Goal: Information Seeking & Learning: Learn about a topic

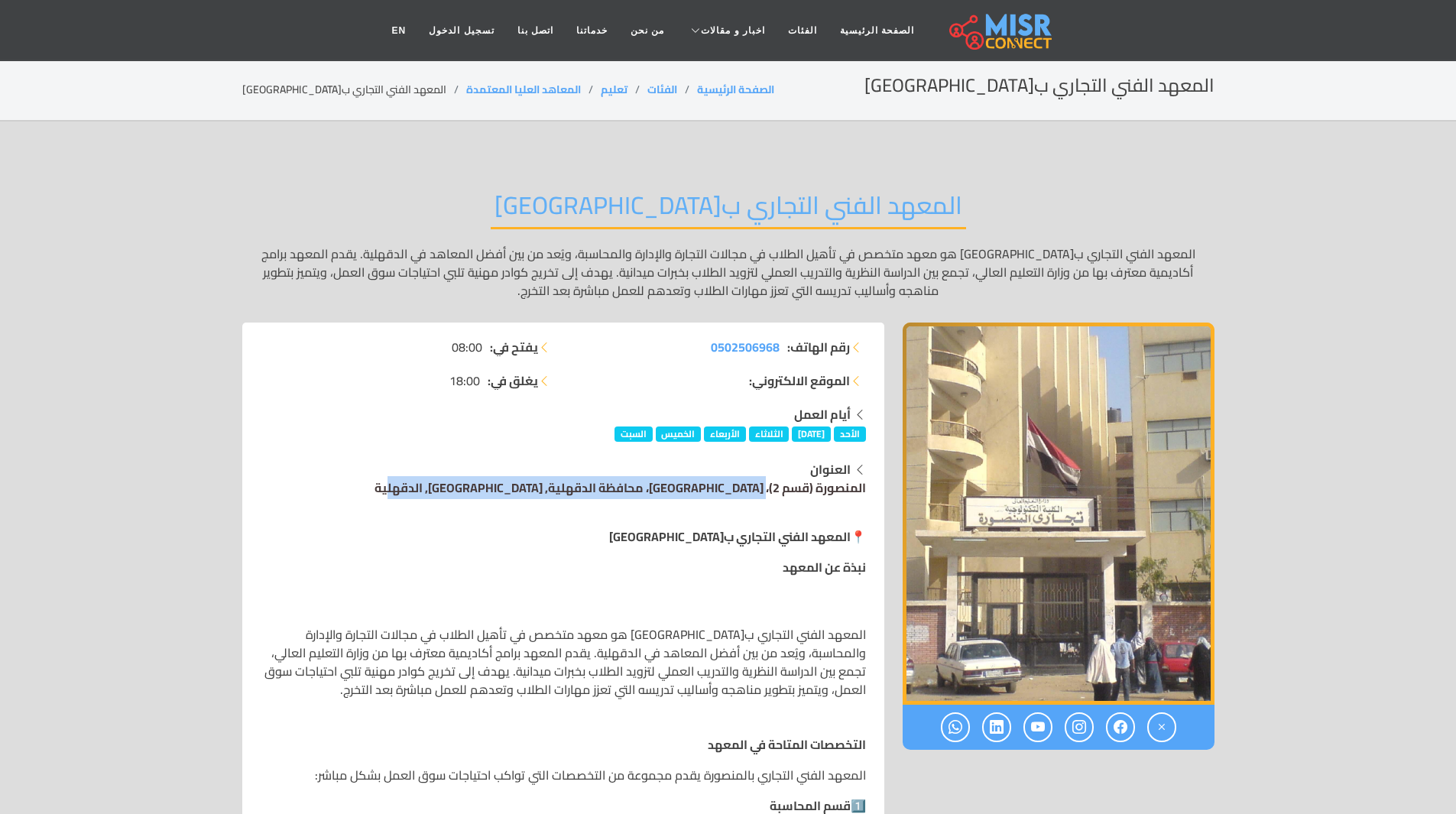
drag, startPoint x: 874, startPoint y: 488, endPoint x: 510, endPoint y: 476, distance: 364.2
click at [510, 476] on div "العنوان [GEOGRAPHIC_DATA] (قسم 2)، [GEOGRAPHIC_DATA]، محافظة [GEOGRAPHIC_DATA],…" at bounding box center [563, 478] width 623 height 36
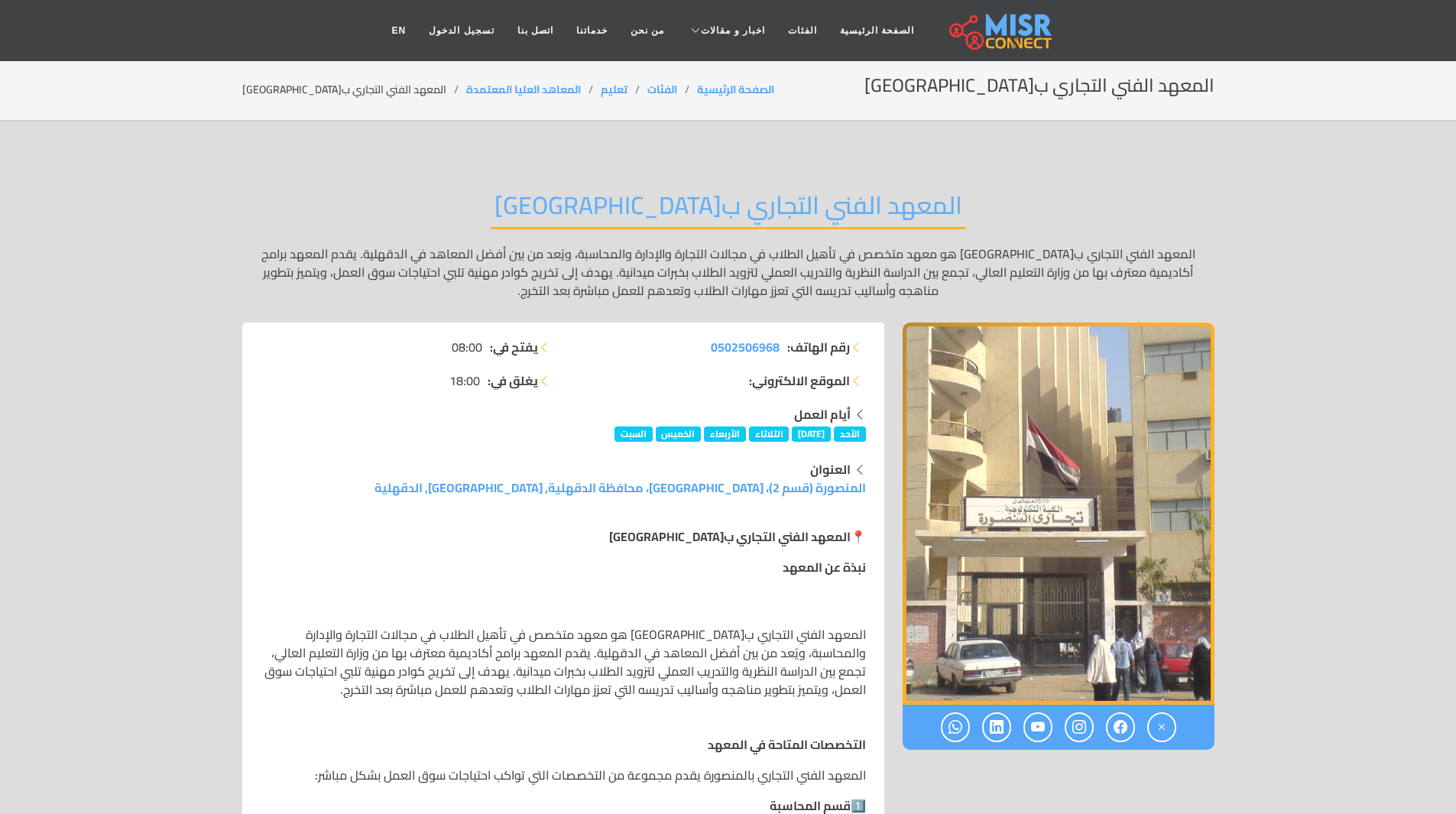
click at [531, 543] on p "📍 المعهد الفني التجاري ب[GEOGRAPHIC_DATA]" at bounding box center [563, 536] width 605 height 19
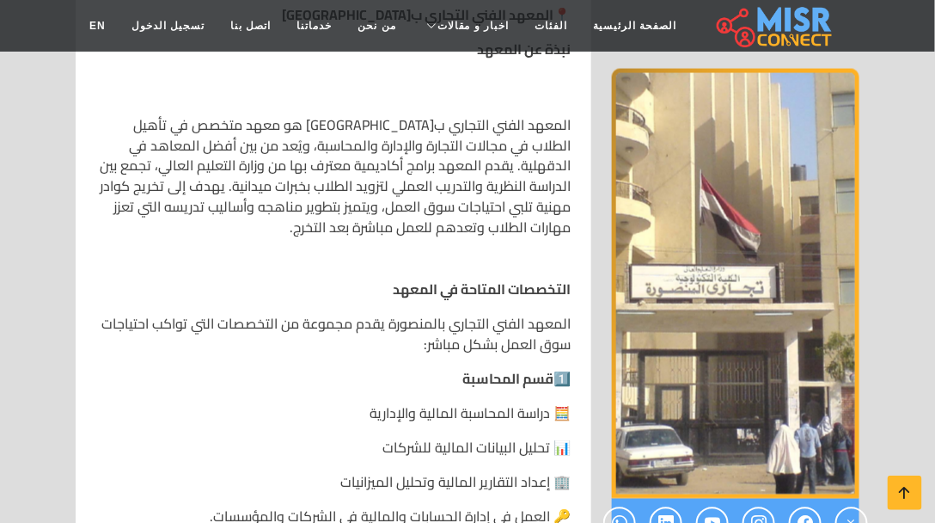
scroll to position [638, 0]
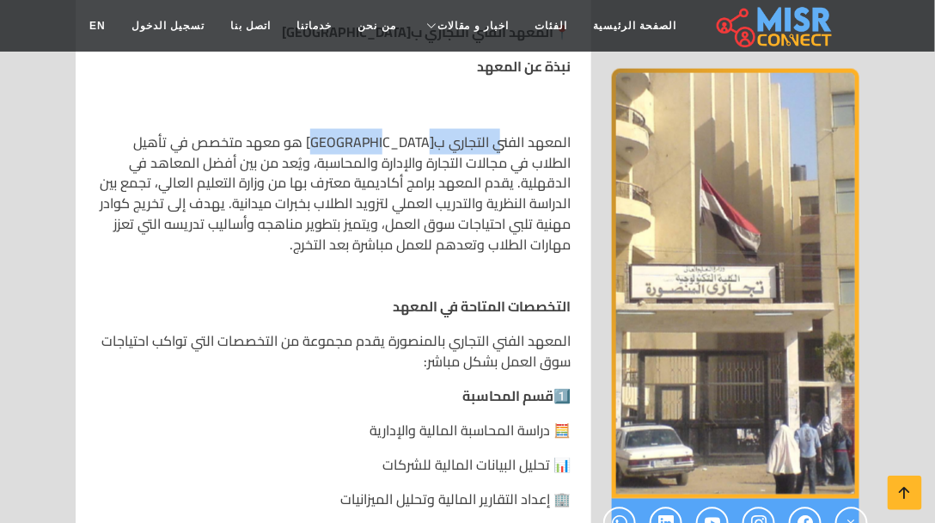
drag, startPoint x: 499, startPoint y: 122, endPoint x: 311, endPoint y: 139, distance: 189.1
click at [378, 132] on p "المعهد الفني التجاري ب[GEOGRAPHIC_DATA] هو معهد متخصص في تأهيل الطلاب في مجالات…" at bounding box center [333, 194] width 475 height 124
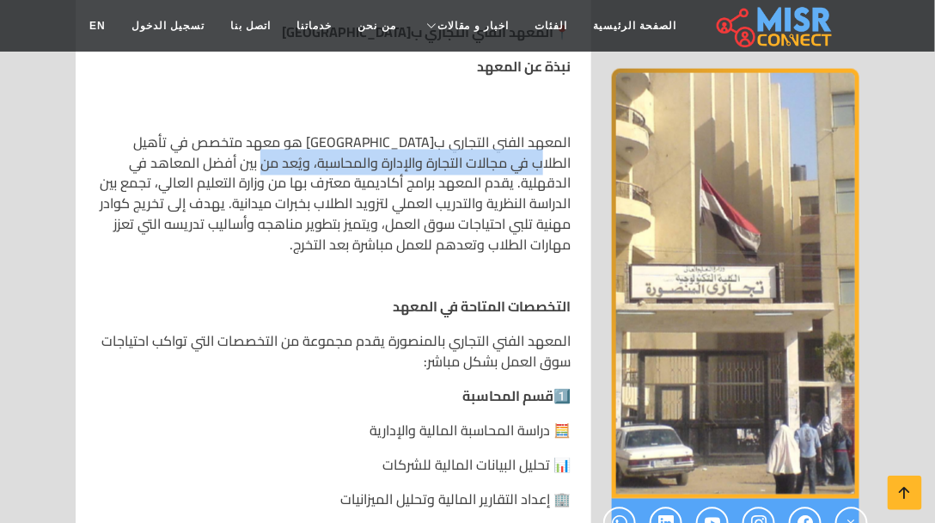
drag, startPoint x: 311, startPoint y: 139, endPoint x: 130, endPoint y: 132, distance: 181.6
click at [130, 132] on p "المعهد الفني التجاري ب[GEOGRAPHIC_DATA] هو معهد متخصص في تأهيل الطلاب في مجالات…" at bounding box center [333, 194] width 475 height 124
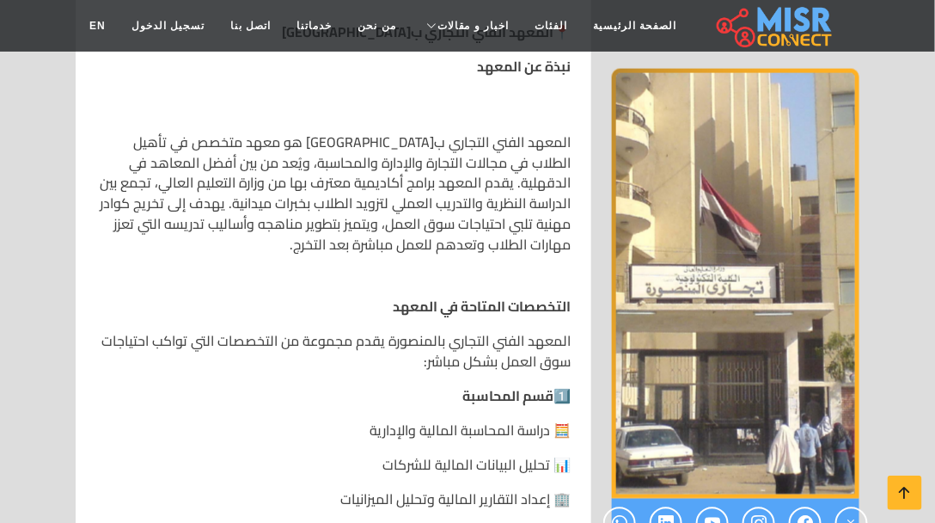
click at [462, 168] on p "المعهد الفني التجاري ب[GEOGRAPHIC_DATA] هو معهد متخصص في تأهيل الطلاب في مجالات…" at bounding box center [333, 194] width 475 height 124
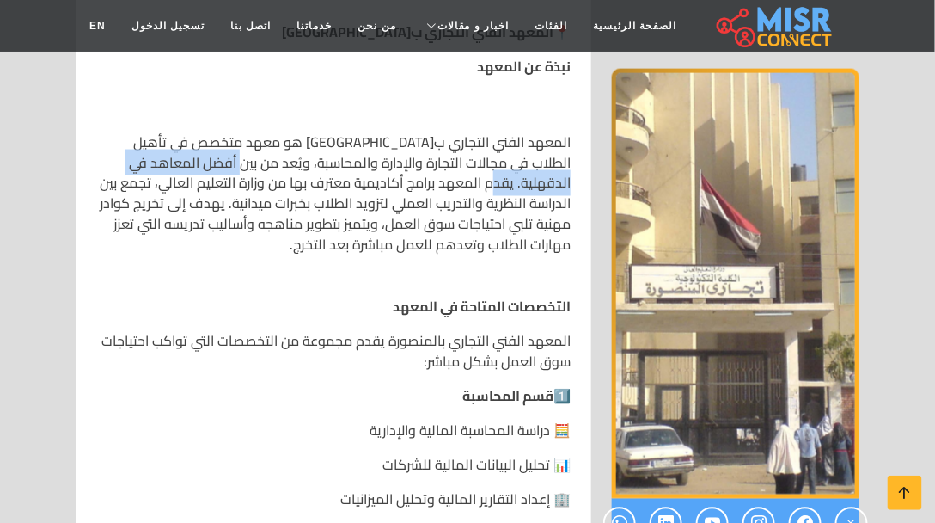
drag, startPoint x: 578, startPoint y: 151, endPoint x: 293, endPoint y: 150, distance: 284.6
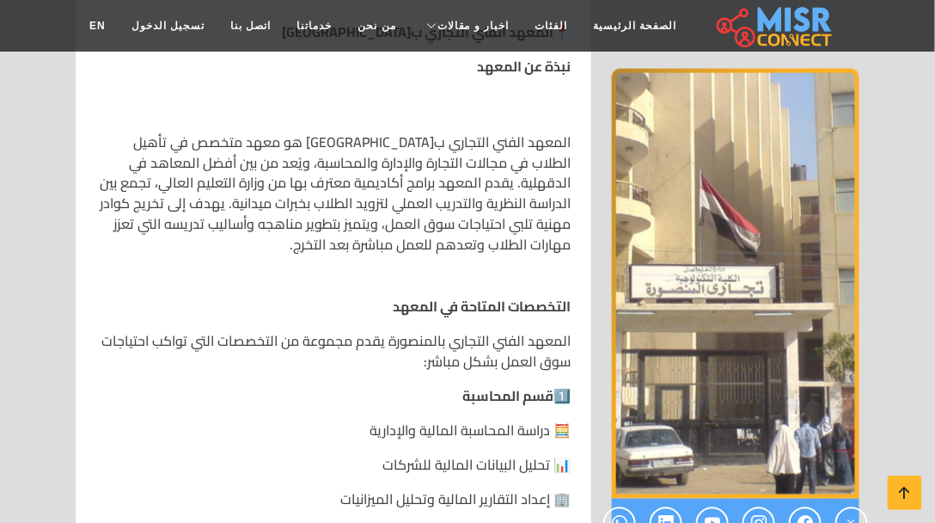
click at [273, 167] on p "المعهد الفني التجاري ب[GEOGRAPHIC_DATA] هو معهد متخصص في تأهيل الطلاب في مجالات…" at bounding box center [333, 194] width 475 height 124
drag, startPoint x: 583, startPoint y: 162, endPoint x: 297, endPoint y: 181, distance: 286.9
click at [297, 181] on p "المعهد الفني التجاري ب[GEOGRAPHIC_DATA] هو معهد متخصص في تأهيل الطلاب في مجالات…" at bounding box center [333, 194] width 475 height 124
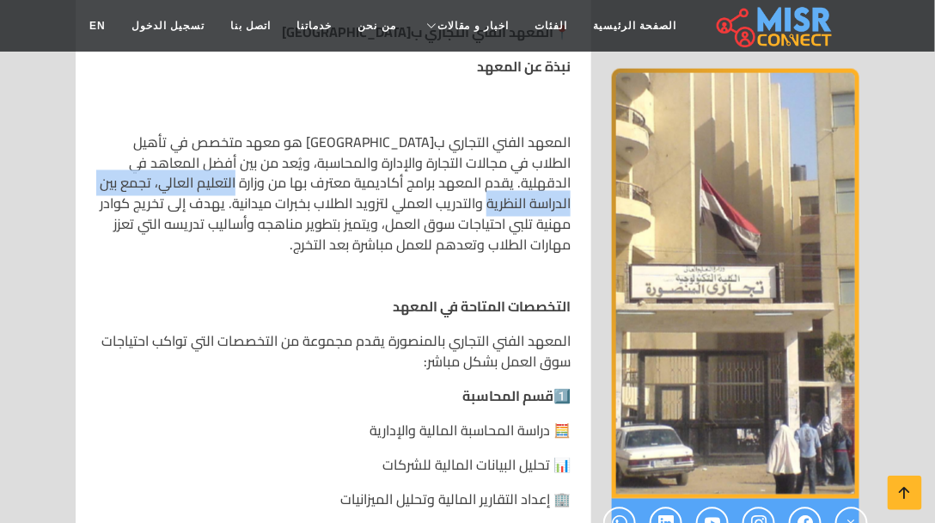
drag, startPoint x: 136, startPoint y: 158, endPoint x: 95, endPoint y: 158, distance: 40.4
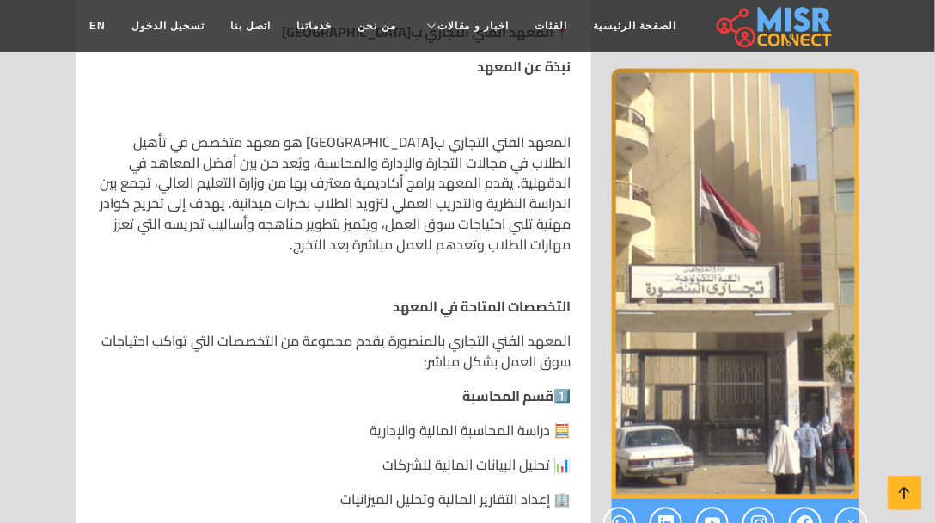
click at [380, 201] on p "المعهد الفني التجاري ب[GEOGRAPHIC_DATA] هو معهد متخصص في تأهيل الطلاب في مجالات…" at bounding box center [333, 194] width 475 height 124
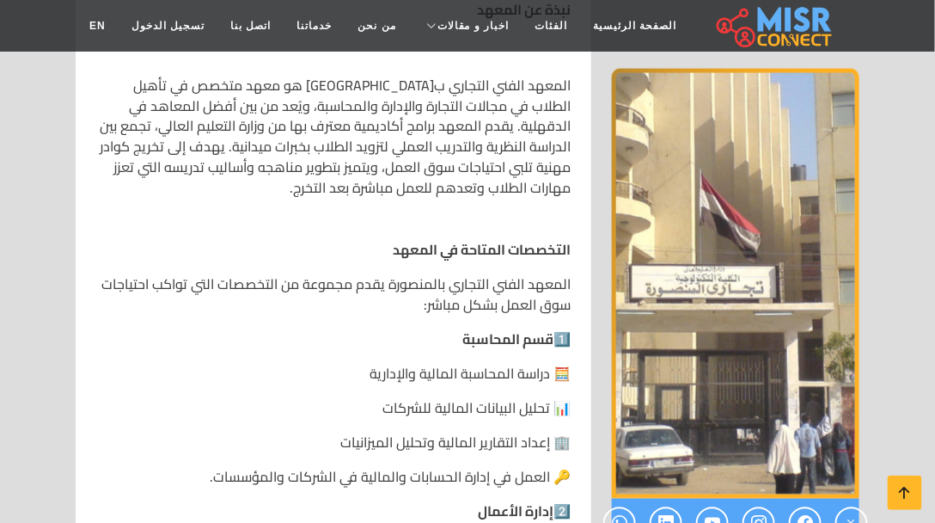
scroll to position [835, 0]
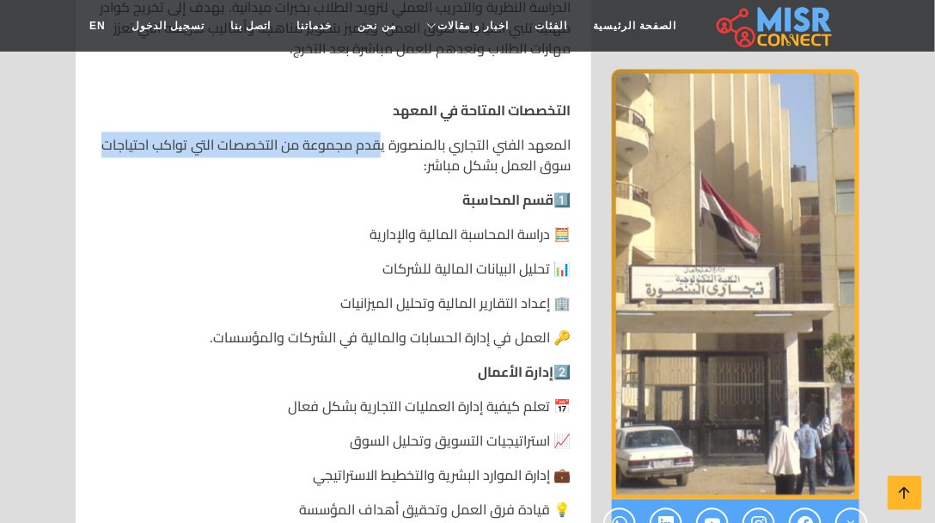
drag, startPoint x: 378, startPoint y: 126, endPoint x: 31, endPoint y: 115, distance: 347.5
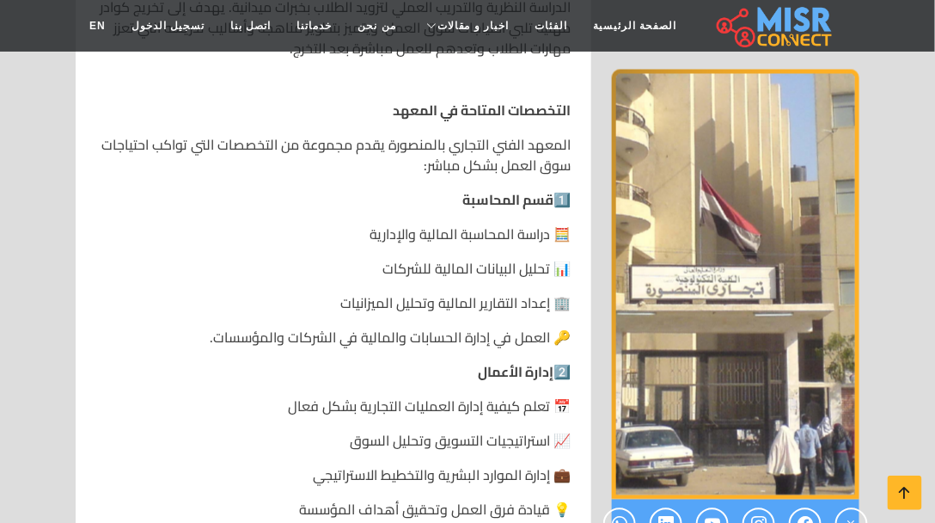
click at [297, 189] on p "1️⃣ قسم المحاسبة" at bounding box center [333, 199] width 475 height 21
drag, startPoint x: 571, startPoint y: 172, endPoint x: 382, endPoint y: 176, distance: 189.2
click at [414, 224] on p "🧮 دراسة المحاسبة المالية والإدارية" at bounding box center [333, 234] width 475 height 21
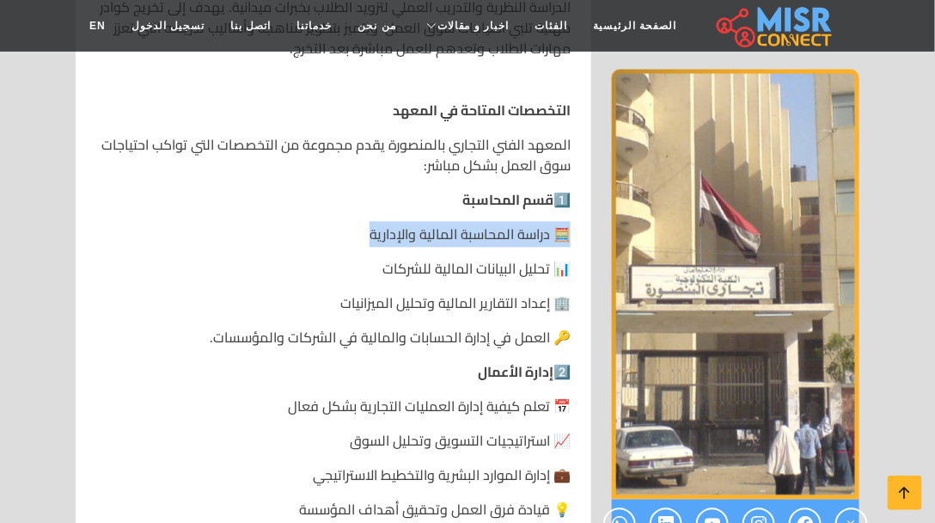
drag, startPoint x: 576, startPoint y: 206, endPoint x: 530, endPoint y: 246, distance: 61.0
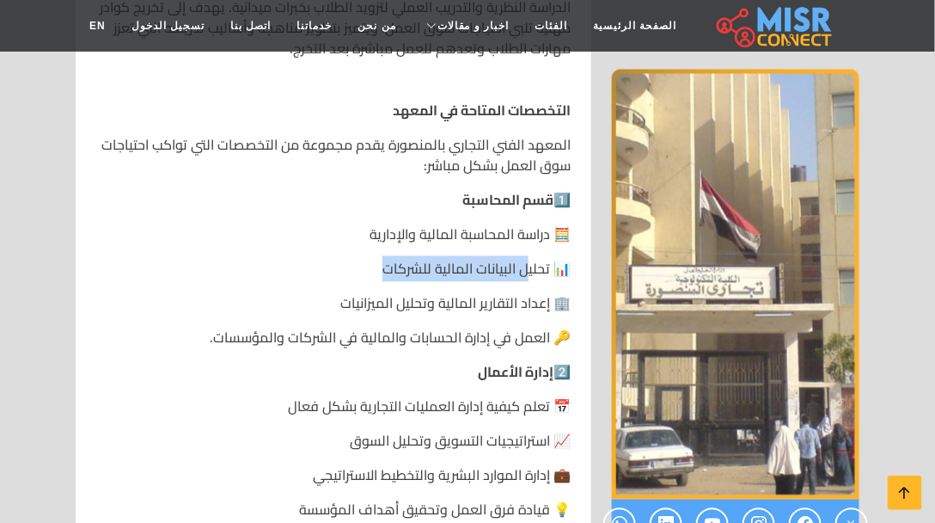
drag, startPoint x: 530, startPoint y: 246, endPoint x: 552, endPoint y: 270, distance: 32.8
click at [315, 258] on p "📊 تحليل البيانات المالية للشركات" at bounding box center [333, 268] width 475 height 21
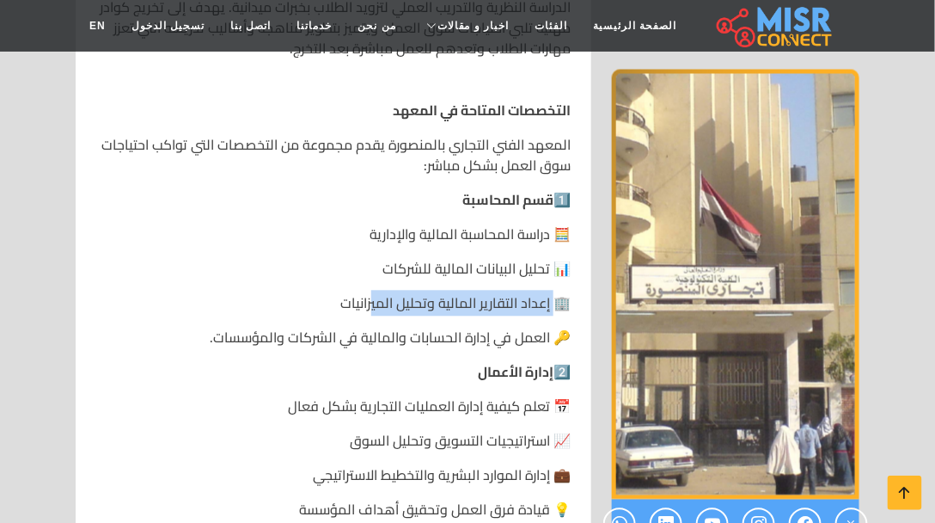
drag, startPoint x: 552, startPoint y: 270, endPoint x: 599, endPoint y: 341, distance: 85.6
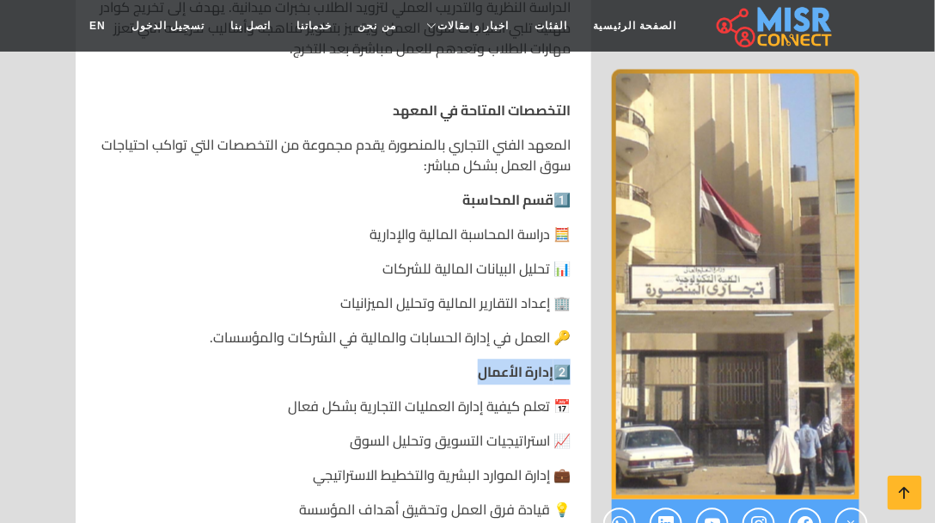
drag, startPoint x: 599, startPoint y: 341, endPoint x: 285, endPoint y: 334, distance: 314.7
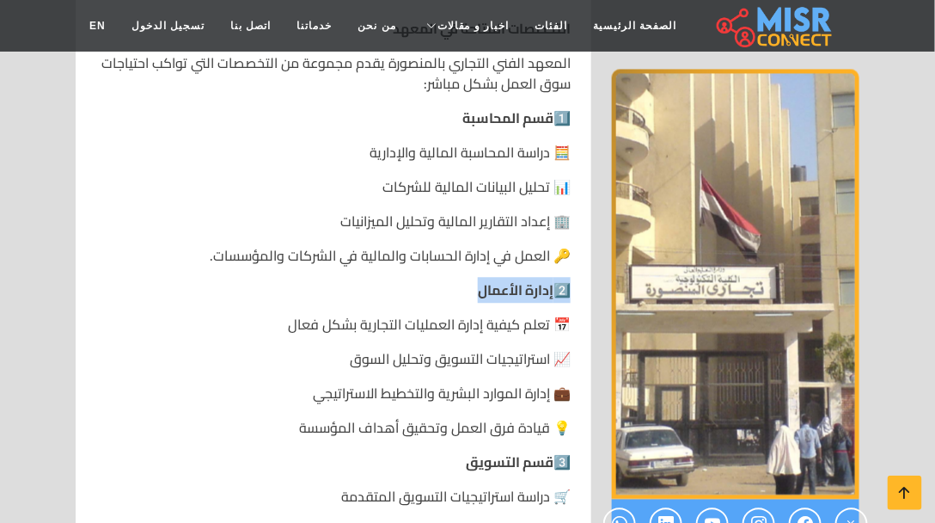
scroll to position [1081, 0]
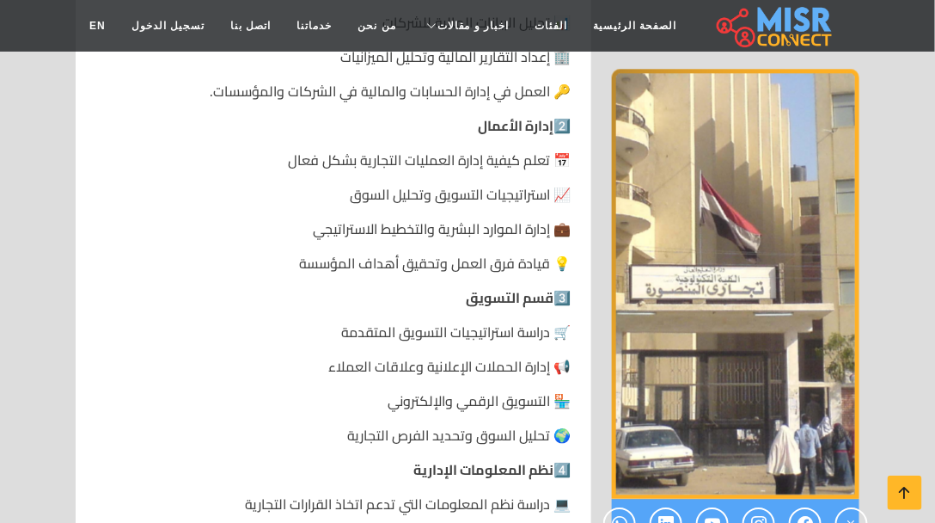
click at [486, 253] on p "💡 قيادة فرق العمل وتحقيق أهداف المؤسسة" at bounding box center [333, 263] width 475 height 21
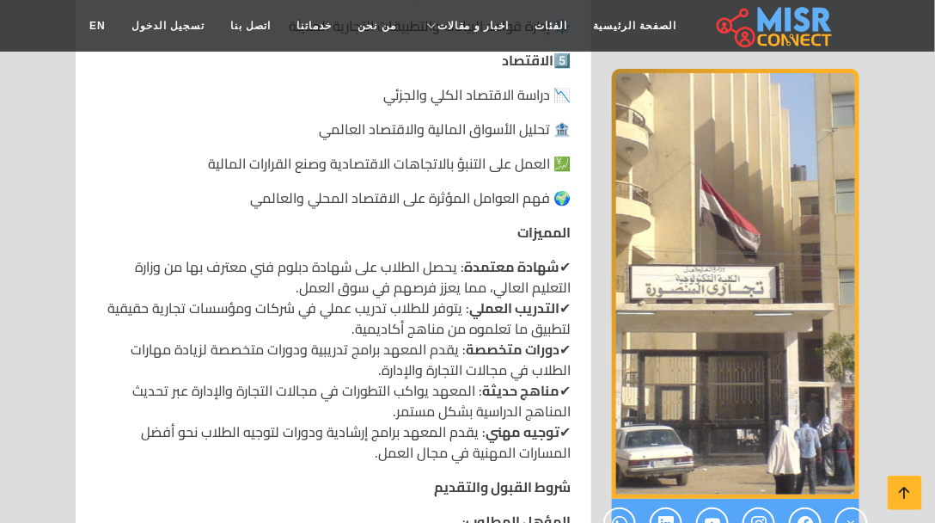
scroll to position [1719, 0]
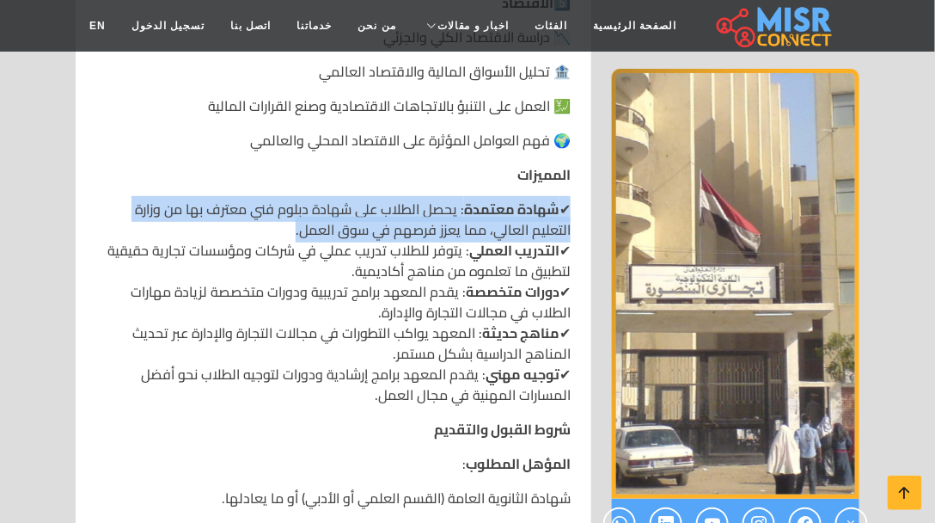
drag, startPoint x: 534, startPoint y: 196, endPoint x: 241, endPoint y: 249, distance: 298.0
click at [111, 199] on div "📍 المعهد الفني التجاري بالمنصورة نبذة عن المعهد المعهد الفني التجاري ب[GEOGRAPH…" at bounding box center [333, 336] width 495 height 2820
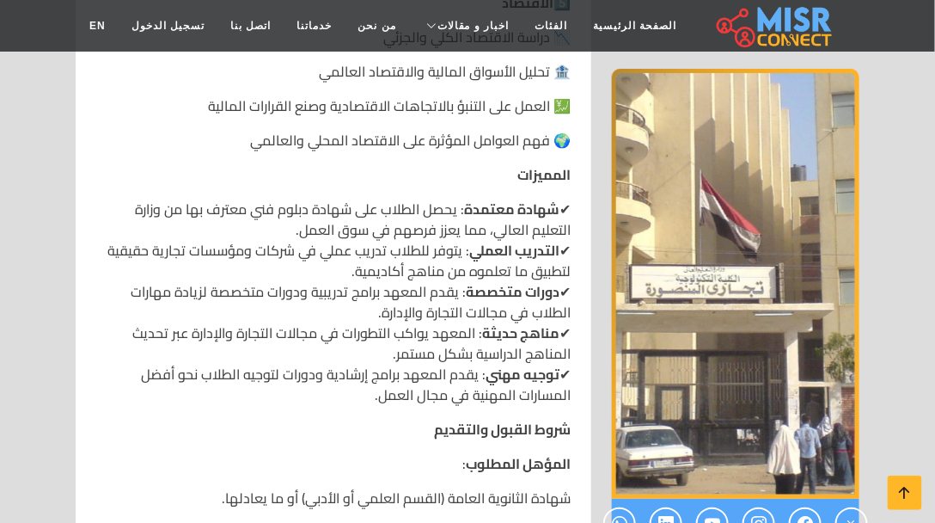
click at [241, 249] on p "✔ شهادة معتمدة : يحصل الطلاب على شهادة دبلوم فني معترف بها من وزارة التعليم الع…" at bounding box center [333, 302] width 475 height 206
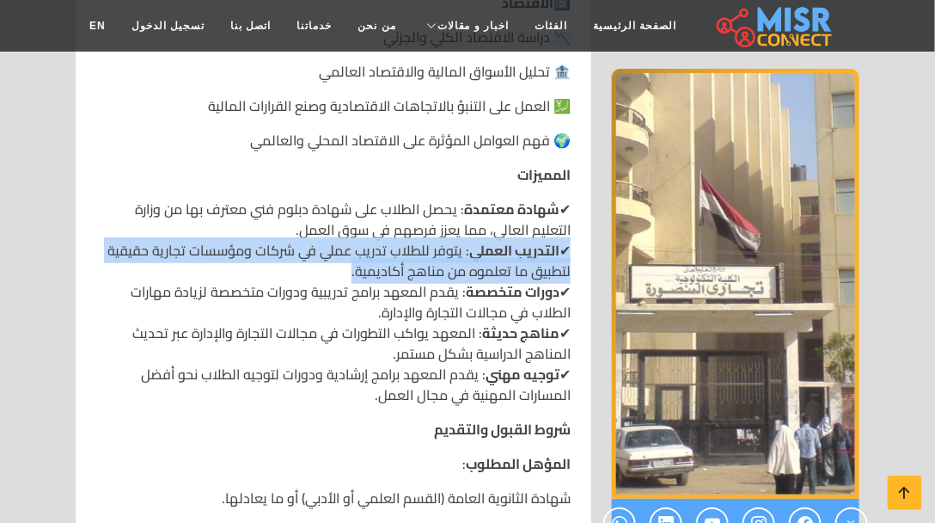
drag, startPoint x: 577, startPoint y: 227, endPoint x: 513, endPoint y: 279, distance: 81.9
click at [344, 248] on div "📍 المعهد الفني التجاري بالمنصورة نبذة عن المعهد المعهد الفني التجاري ب[GEOGRAPH…" at bounding box center [333, 336] width 495 height 2820
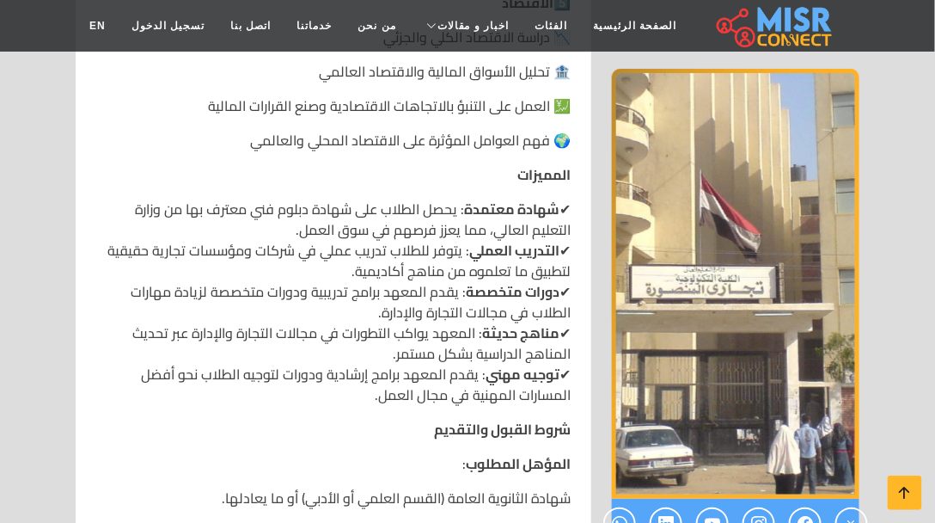
click at [535, 283] on p "✔ شهادة معتمدة : يحصل الطلاب على شهادة دبلوم فني معترف بها من وزارة التعليم الع…" at bounding box center [333, 302] width 475 height 206
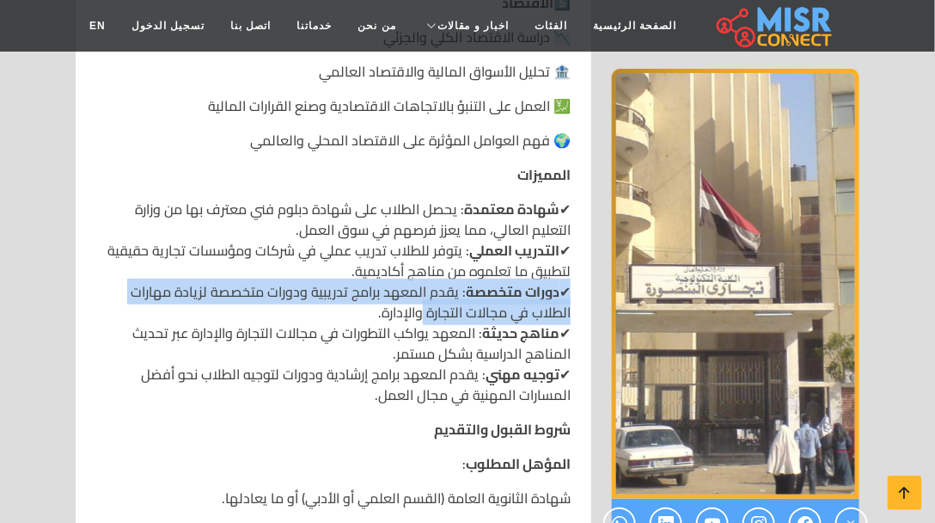
drag, startPoint x: 572, startPoint y: 266, endPoint x: 502, endPoint y: 300, distance: 77.3
click at [426, 285] on div "📍 المعهد الفني التجاري بالمنصورة نبذة عن المعهد المعهد الفني التجاري ب[GEOGRAPH…" at bounding box center [333, 336] width 495 height 2820
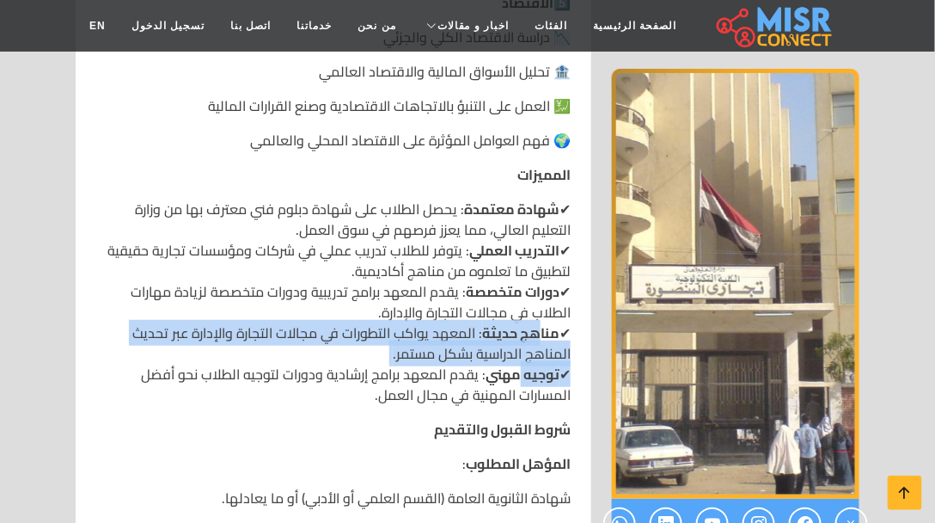
drag, startPoint x: 535, startPoint y: 306, endPoint x: 515, endPoint y: 343, distance: 41.9
click at [515, 343] on p "✔ شهادة معتمدة : يحصل الطلاب على شهادة دبلوم فني معترف بها من وزارة التعليم الع…" at bounding box center [333, 302] width 475 height 206
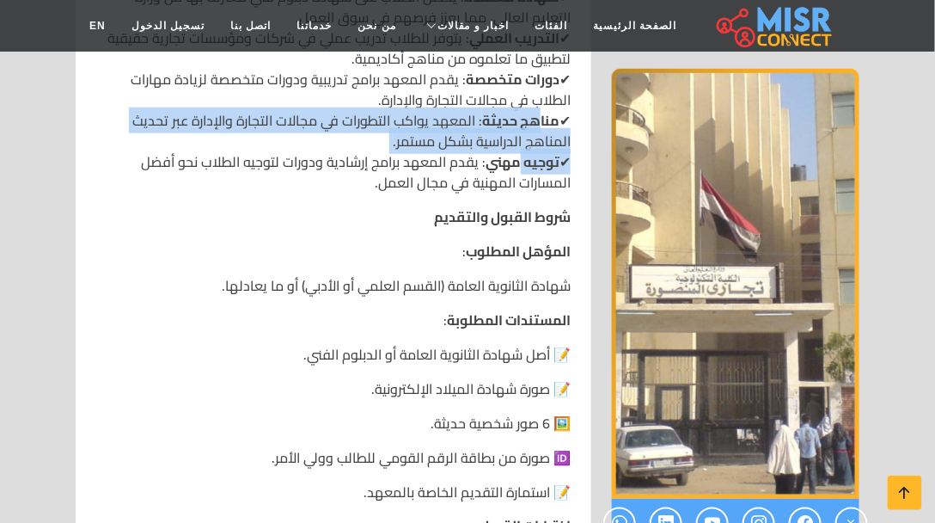
scroll to position [2013, 0]
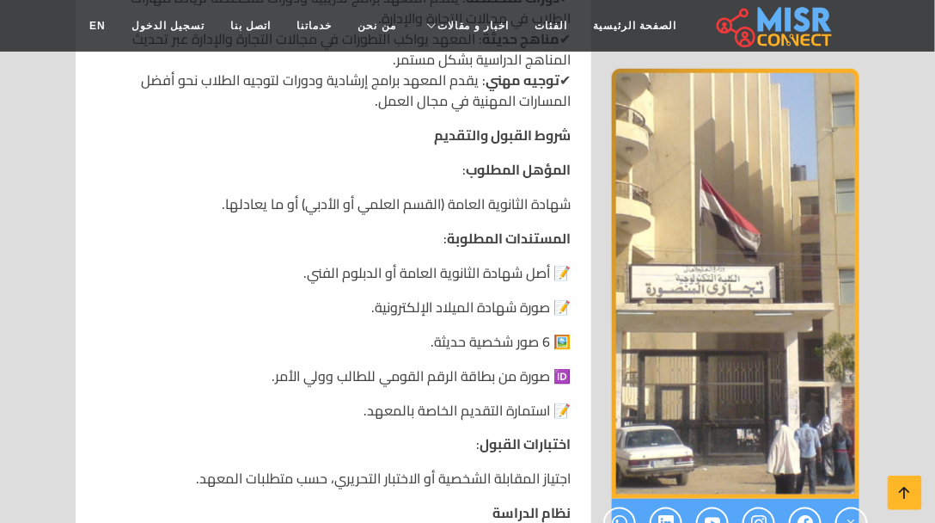
click at [547, 201] on div "📍 المعهد الفني التجاري بالمنصورة نبذة عن المعهد المعهد الفني التجاري ب[GEOGRAPH…" at bounding box center [333, 42] width 495 height 2820
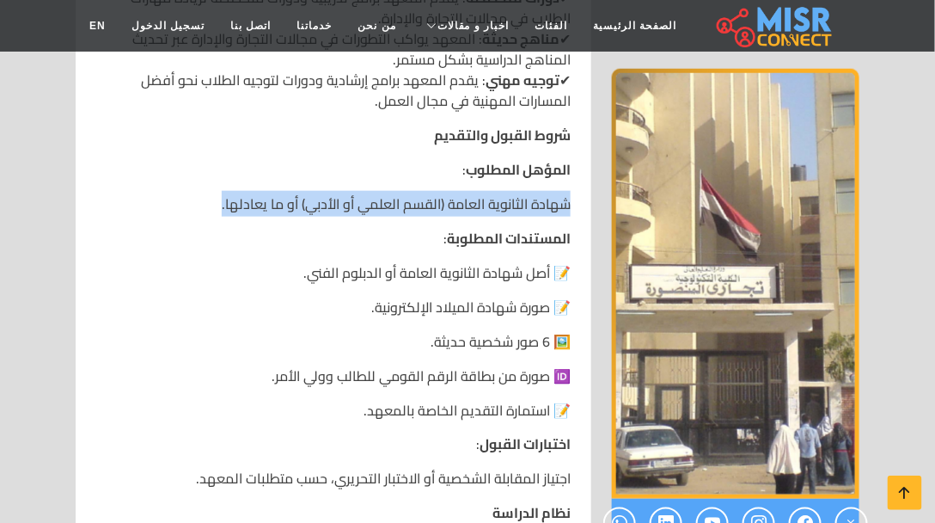
drag, startPoint x: 585, startPoint y: 174, endPoint x: 349, endPoint y: 232, distance: 242.7
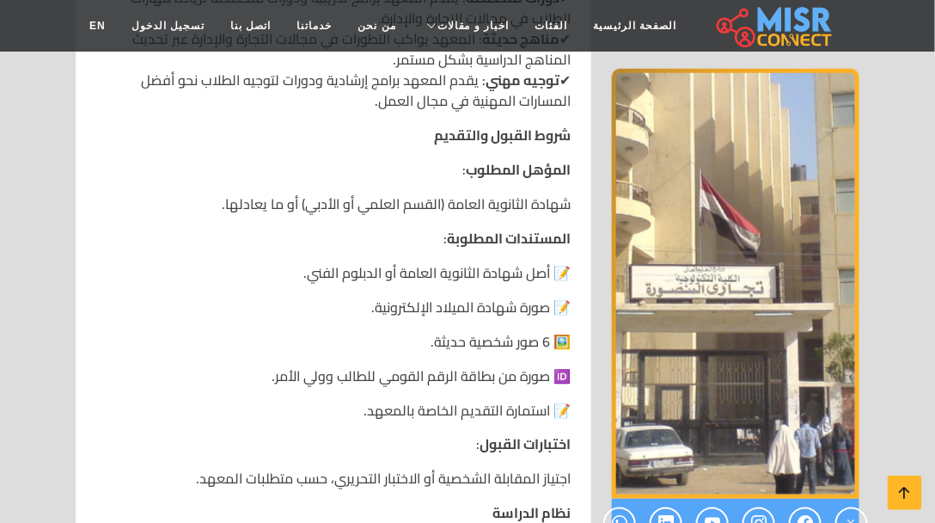
click at [349, 232] on div "📍 المعهد الفني التجاري بالمنصورة نبذة عن المعهد المعهد الفني التجاري ب[GEOGRAPH…" at bounding box center [333, 42] width 495 height 2820
drag, startPoint x: 591, startPoint y: 216, endPoint x: 441, endPoint y: 215, distance: 150.4
click at [548, 262] on p "📝 أصل شهادة الثانوية العامة أو الدبلوم الفني." at bounding box center [333, 272] width 475 height 21
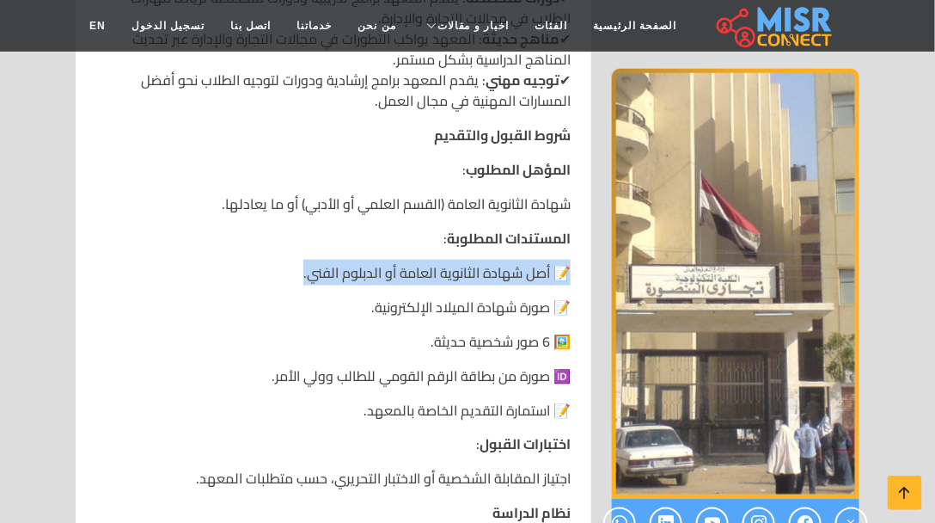
drag, startPoint x: 564, startPoint y: 245, endPoint x: 397, endPoint y: 304, distance: 177.0
click at [259, 262] on p "📝 أصل شهادة الثانوية العامة أو الدبلوم الفني." at bounding box center [333, 272] width 475 height 21
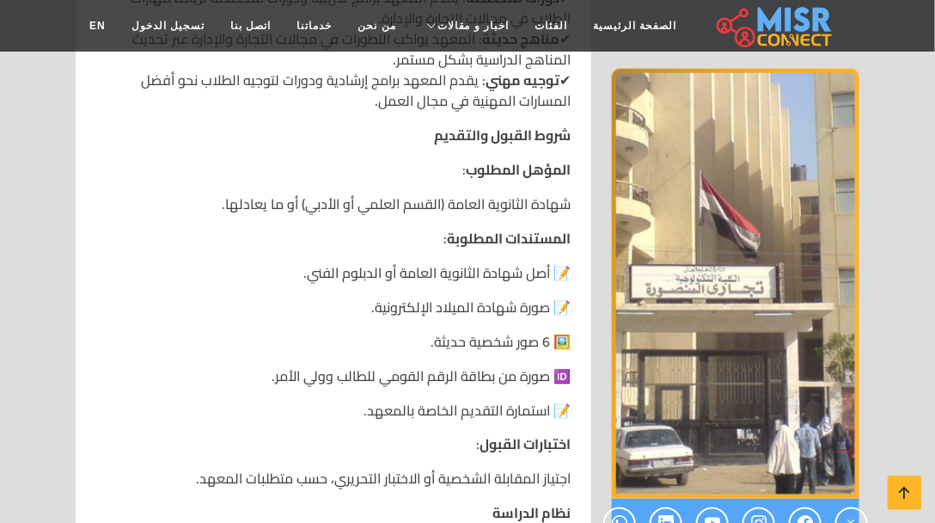
click at [398, 304] on div "📍 المعهد الفني التجاري بالمنصورة نبذة عن المعهد المعهد الفني التجاري ب[GEOGRAPH…" at bounding box center [333, 42] width 495 height 2820
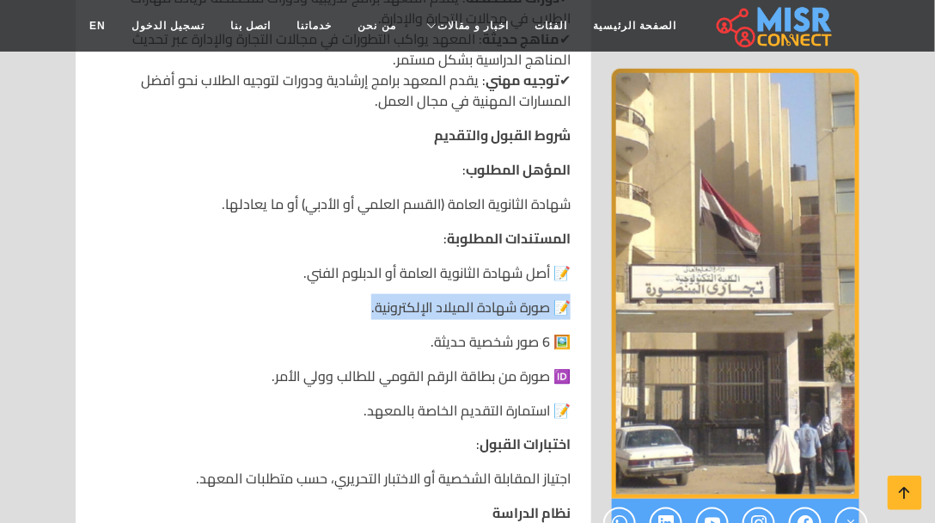
drag, startPoint x: 582, startPoint y: 291, endPoint x: 332, endPoint y: 293, distance: 250.2
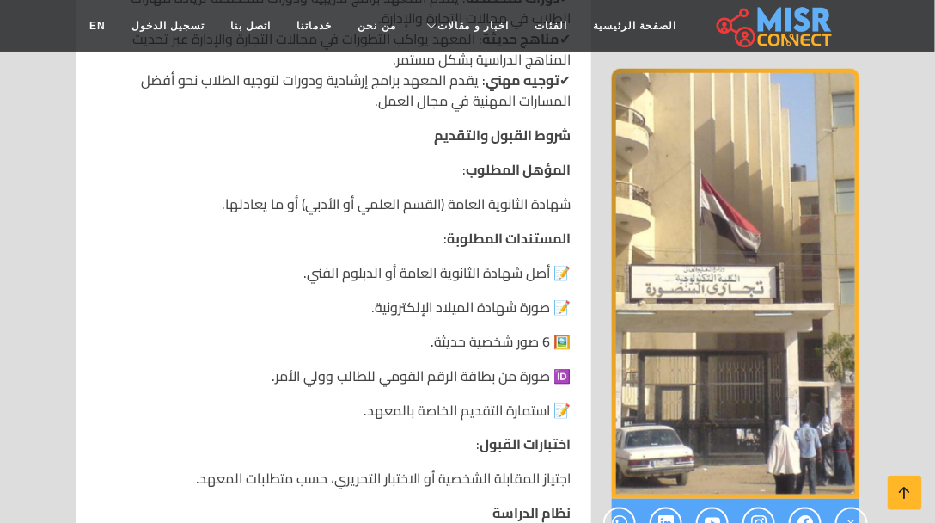
drag, startPoint x: 367, startPoint y: 321, endPoint x: 493, endPoint y: 339, distance: 127.7
click at [369, 331] on p "🖼️ 6 صور شخصية حديثة." at bounding box center [333, 341] width 475 height 21
drag, startPoint x: 559, startPoint y: 329, endPoint x: 363, endPoint y: 315, distance: 196.5
click at [363, 331] on p "🖼️ 6 صور شخصية حديثة." at bounding box center [333, 341] width 475 height 21
drag, startPoint x: 413, startPoint y: 343, endPoint x: 572, endPoint y: 343, distance: 158.2
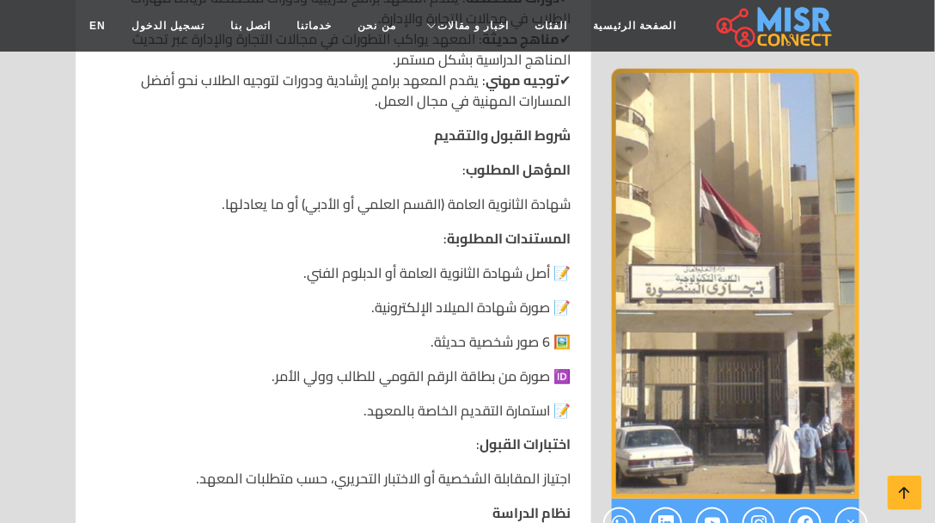
click at [414, 365] on p "🆔 صورة من بطاقة الرقم القومي للطالب وولي الأمر." at bounding box center [333, 375] width 475 height 21
drag, startPoint x: 585, startPoint y: 343, endPoint x: 398, endPoint y: 395, distance: 193.8
drag, startPoint x: 398, startPoint y: 395, endPoint x: 558, endPoint y: 395, distance: 159.9
click at [400, 400] on p "📝 استمارة التقديم الخاصة بالمعهد." at bounding box center [333, 410] width 475 height 21
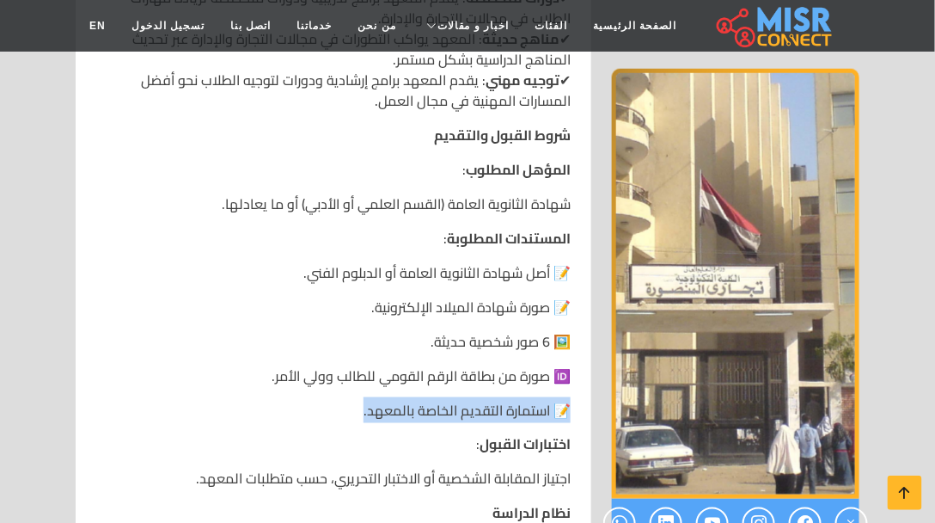
drag, startPoint x: 565, startPoint y: 386, endPoint x: 311, endPoint y: 385, distance: 253.6
click at [311, 400] on p "📝 استمارة التقديم الخاصة بالمعهد." at bounding box center [333, 410] width 475 height 21
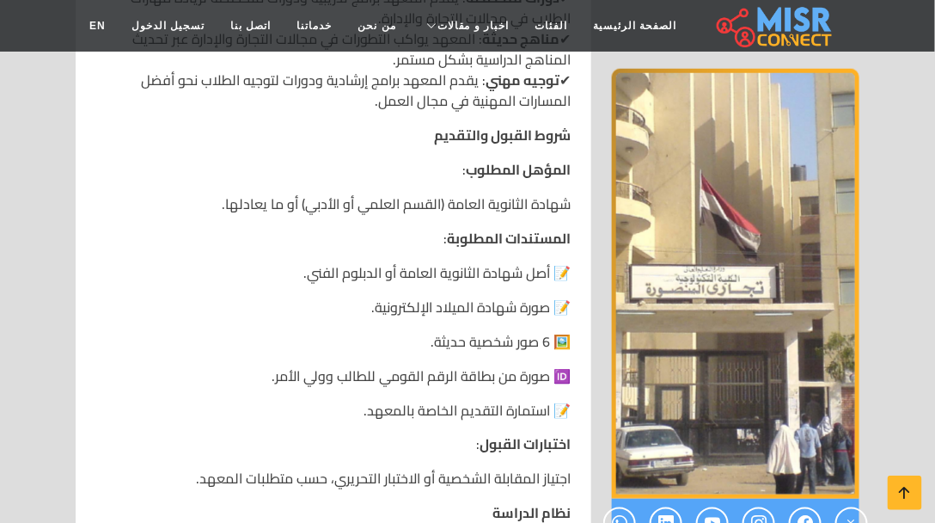
click at [336, 434] on p "اختبارات القبول :" at bounding box center [333, 444] width 475 height 21
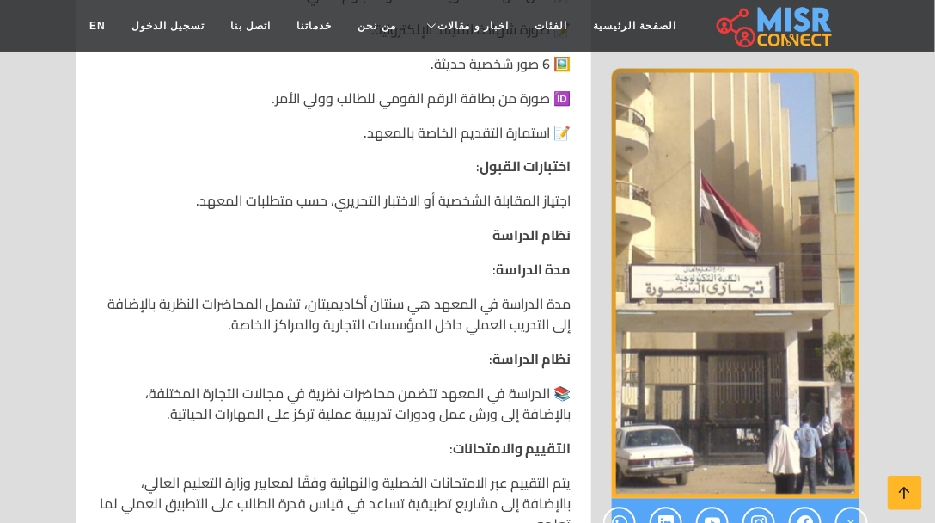
scroll to position [2308, 0]
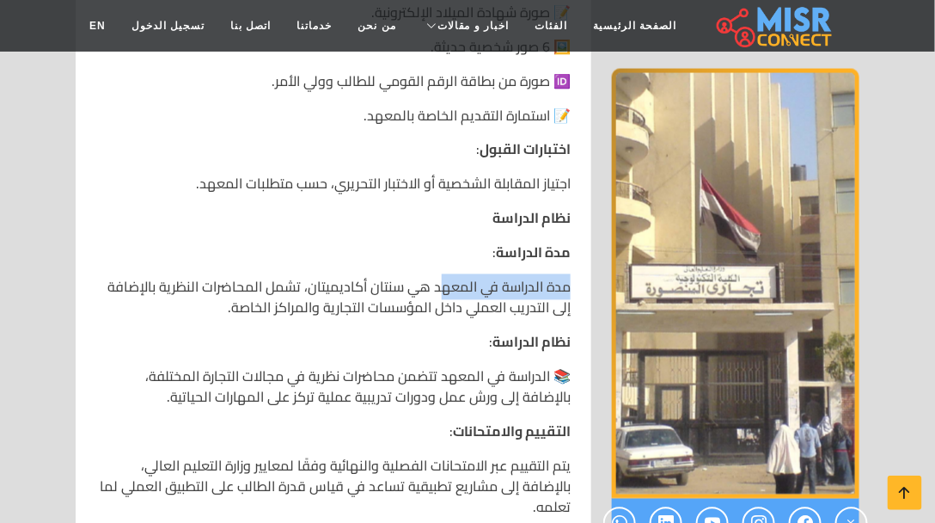
drag, startPoint x: 583, startPoint y: 261, endPoint x: 442, endPoint y: 266, distance: 141.1
click at [404, 283] on p "مدة الدراسة في المعهد هي سنتان أكاديميتان، تشمل المحاضرات النظرية بالإضافة إلى …" at bounding box center [333, 297] width 475 height 41
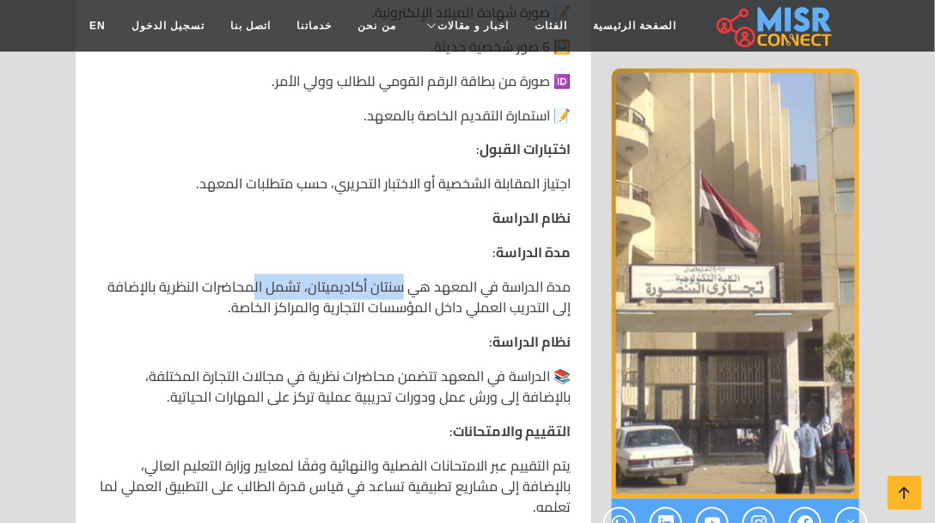
drag, startPoint x: 321, startPoint y: 270, endPoint x: 211, endPoint y: 272, distance: 109.2
click at [255, 277] on p "مدة الدراسة في المعهد هي سنتان أكاديميتان، تشمل المحاضرات النظرية بالإضافة إلى …" at bounding box center [333, 297] width 475 height 41
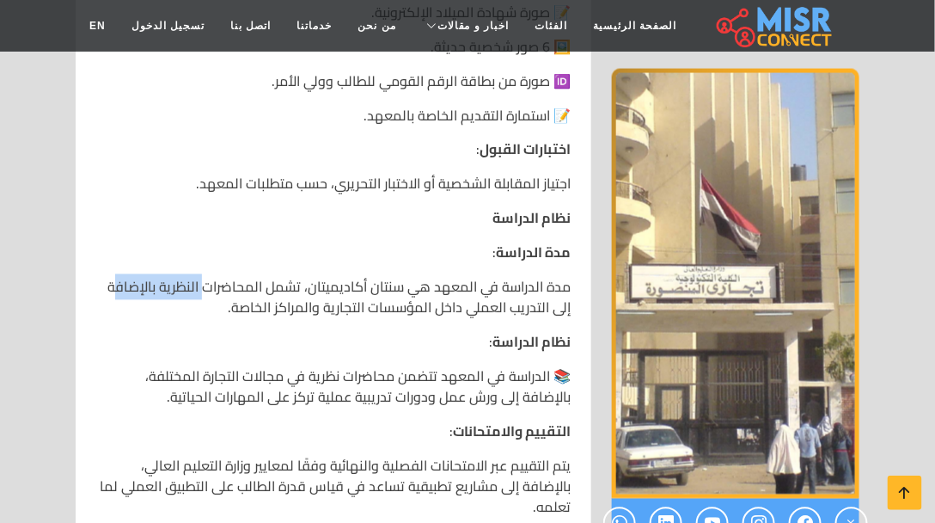
drag, startPoint x: 206, startPoint y: 273, endPoint x: 125, endPoint y: 273, distance: 81.7
click at [125, 277] on p "مدة الدراسة في المعهد هي سنتان أكاديميتان، تشمل المحاضرات النظرية بالإضافة إلى …" at bounding box center [333, 297] width 475 height 41
click at [354, 332] on p "نظام الدراسة :" at bounding box center [333, 342] width 475 height 21
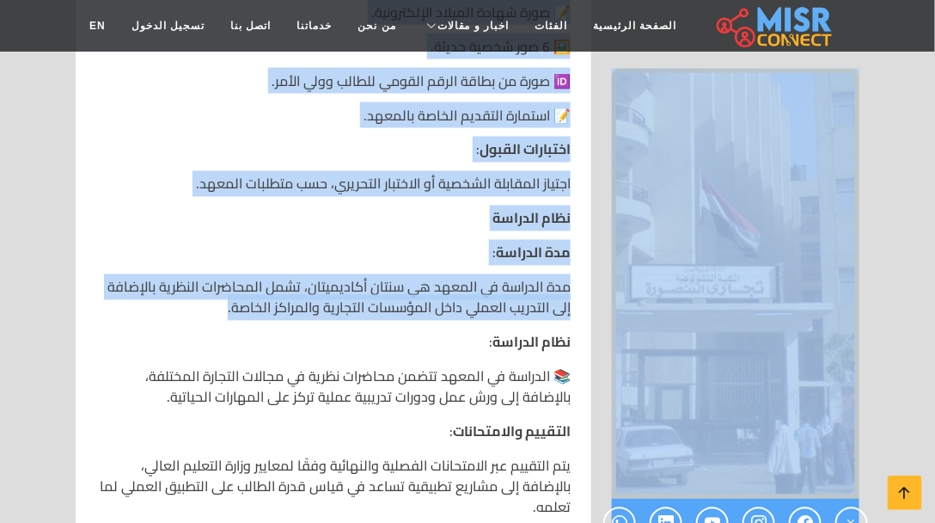
drag, startPoint x: 226, startPoint y: 293, endPoint x: 656, endPoint y: 292, distance: 429.8
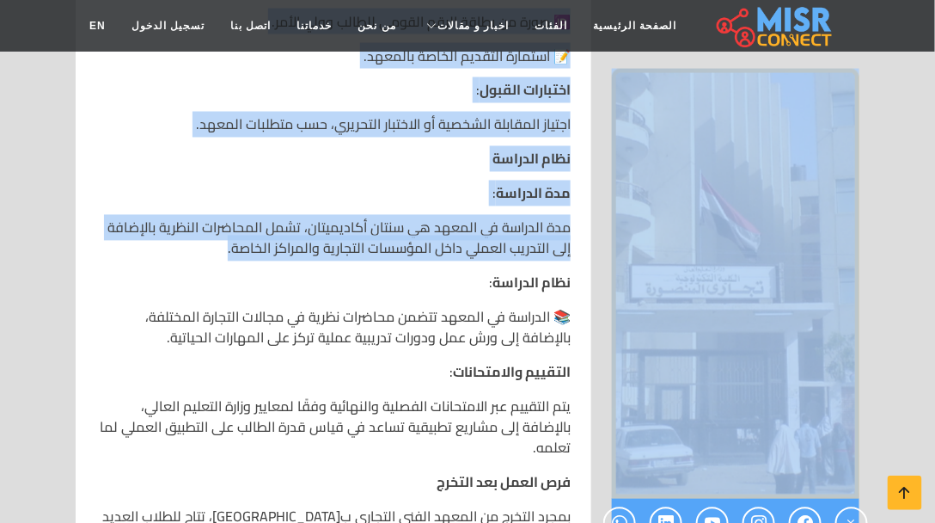
scroll to position [2456, 0]
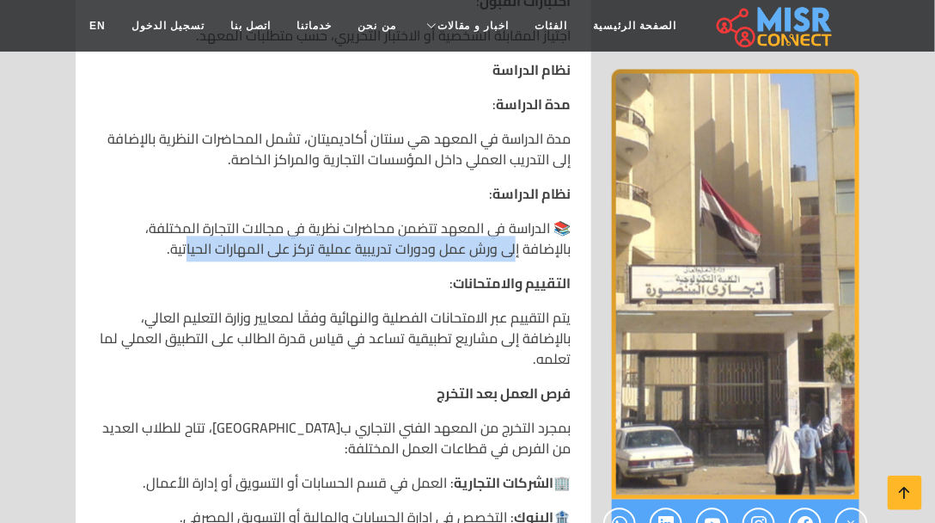
drag
click at [241, 225] on p "📚 الدراسة في المعهد تتضمن محاضرات نظرية في مجالات التجارة المختلفة، بالإضافة إل…" at bounding box center [333, 238] width 475 height 41
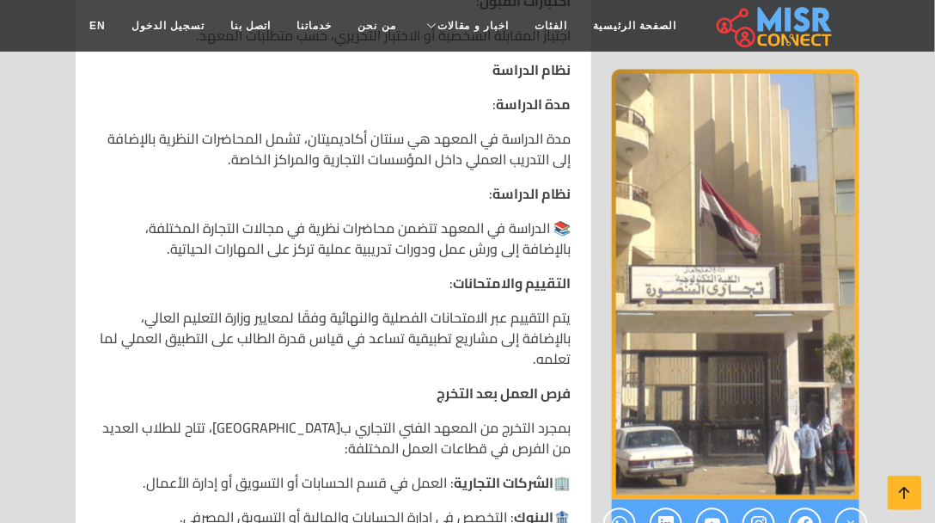
click at [317, 273] on p "التقييم والامتحانات :" at bounding box center [333, 283] width 475 height 21
click at [544, 311] on p "يتم التقييم عبر الامتحانات الفصلية والنهائية وفقًا لمعايير وزارة التعليم العالي…" at bounding box center [333, 339] width 475 height 62
click at [361, 308] on p "يتم التقييم عبر الامتحانات الفصلية والنهائية وفقًا لمعايير وزارة التعليم العالي…" at bounding box center [333, 339] width 475 height 62
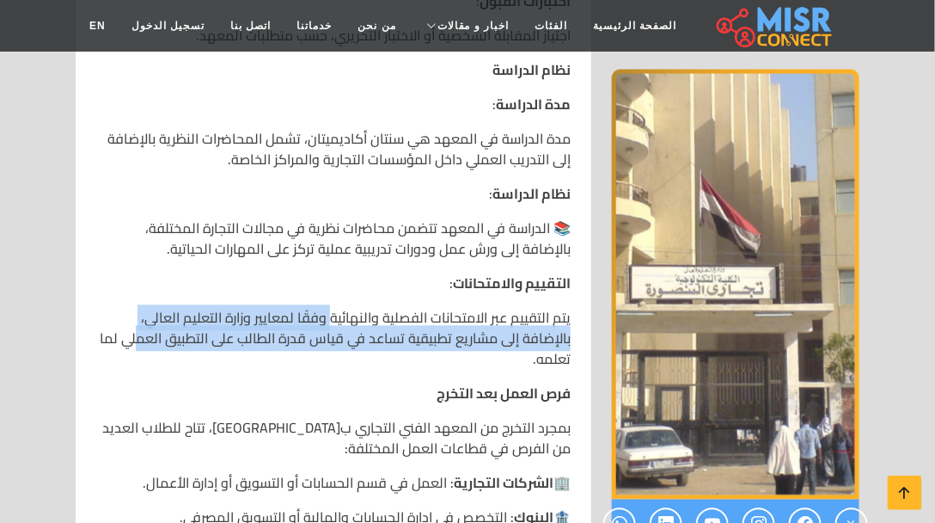
click at [138, 309] on p "يتم التقييم عبر الامتحانات الفصلية والنهائية وفقًا لمعايير وزارة التعليم العالي…" at bounding box center [333, 339] width 475 height 62
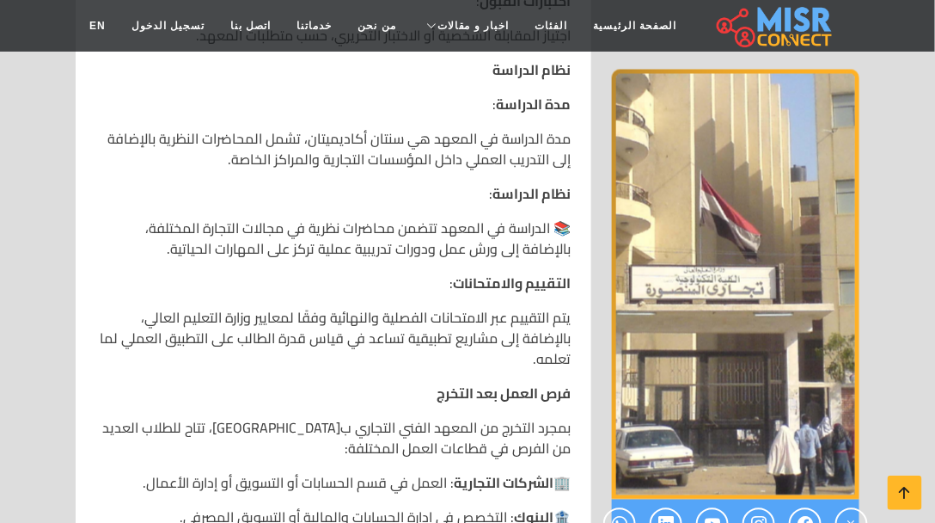
click at [280, 340] on p "يتم التقييم عبر الامتحانات الفصلية والنهائية وفقًا لمعايير وزارة التعليم العالي…" at bounding box center [333, 339] width 475 height 62
click at [149, 332] on p "يتم التقييم عبر الامتحانات الفصلية والنهائية وفقًا لمعايير وزارة التعليم العالي…" at bounding box center [333, 339] width 475 height 62
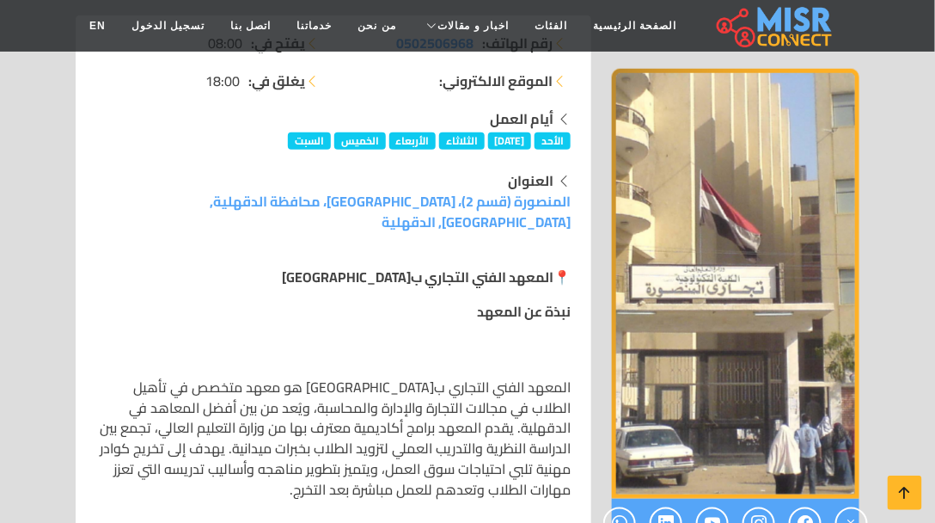
scroll to position [147, 0]
